Goal: Task Accomplishment & Management: Manage account settings

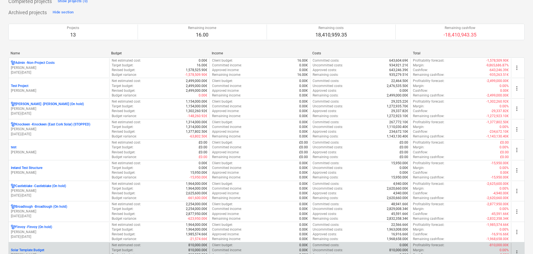
scroll to position [460, 0]
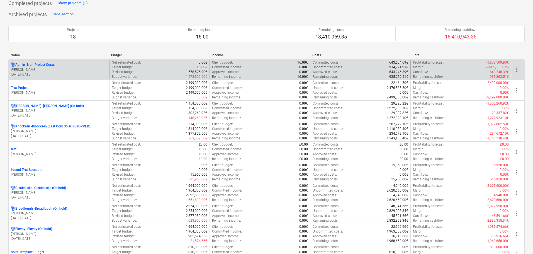
click at [54, 72] on p "[DATE] - [DATE]" at bounding box center [59, 74] width 96 height 5
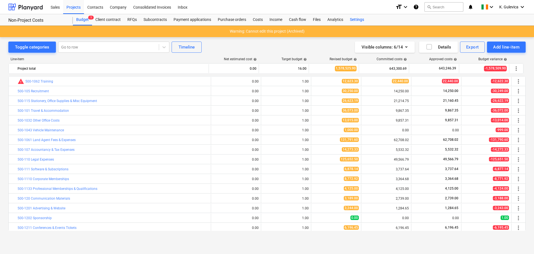
click at [357, 20] on div "Settings" at bounding box center [357, 19] width 21 height 11
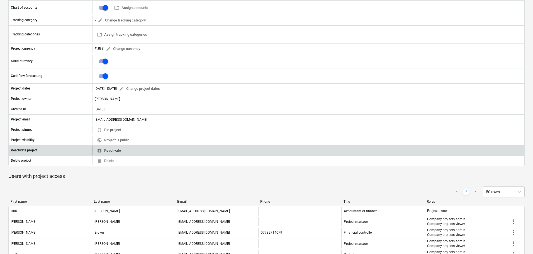
click at [112, 151] on span "unarchive Reactivate" at bounding box center [109, 150] width 24 height 6
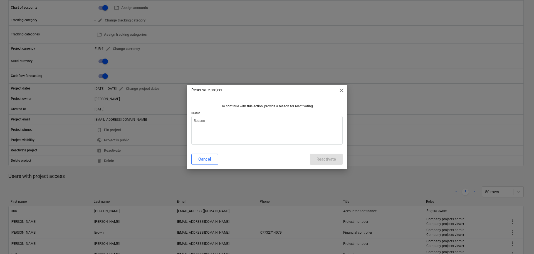
type textarea "x"
click at [229, 129] on textarea at bounding box center [267, 130] width 151 height 29
type textarea "a"
type textarea "x"
type textarea "aa"
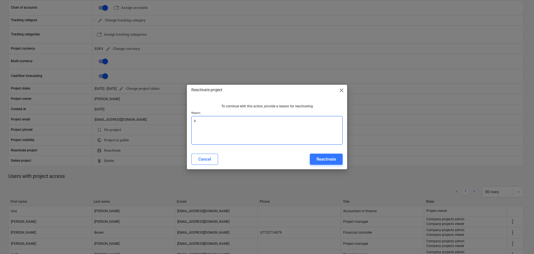
type textarea "x"
type textarea "aaa"
type textarea "x"
type textarea "aaa"
click at [326, 160] on div "Reactivate" at bounding box center [326, 158] width 19 height 7
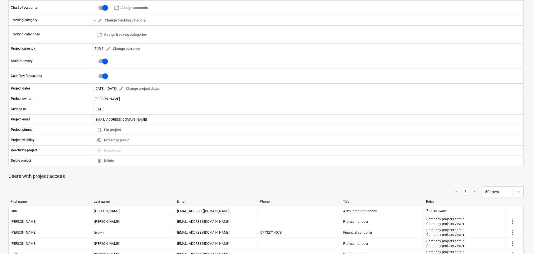
type textarea "x"
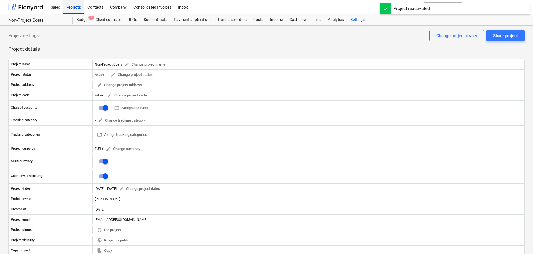
click at [74, 6] on div "Projects" at bounding box center [73, 7] width 21 height 14
